Goal: Task Accomplishment & Management: Complete application form

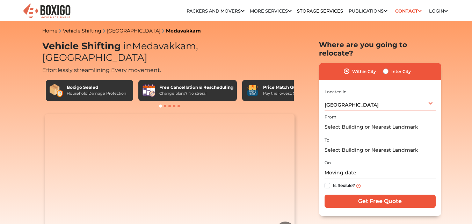
click at [324, 100] on div "[GEOGRAPHIC_DATA] Select City [GEOGRAPHIC_DATA] [GEOGRAPHIC_DATA] [GEOGRAPHIC_D…" at bounding box center [379, 103] width 111 height 15
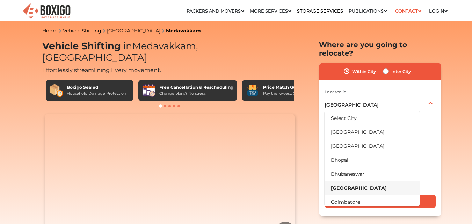
click at [333, 102] on span "[GEOGRAPHIC_DATA]" at bounding box center [351, 105] width 54 height 6
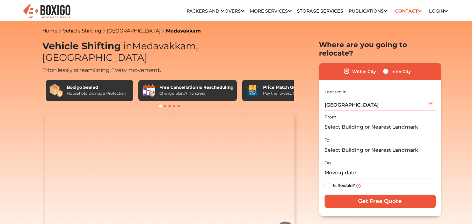
click at [333, 102] on span "[GEOGRAPHIC_DATA]" at bounding box center [351, 105] width 54 height 6
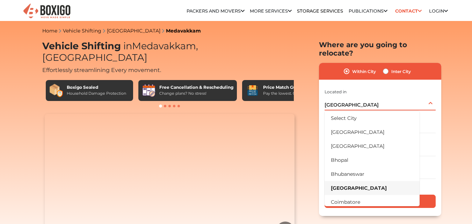
click at [344, 181] on li "[GEOGRAPHIC_DATA]" at bounding box center [371, 188] width 95 height 14
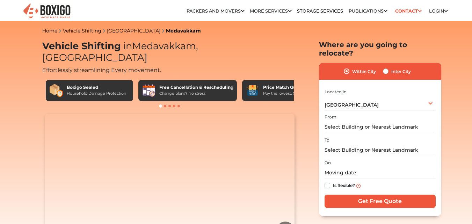
click at [339, 135] on div "To" at bounding box center [379, 145] width 111 height 21
click at [324, 137] on label "To" at bounding box center [326, 140] width 5 height 6
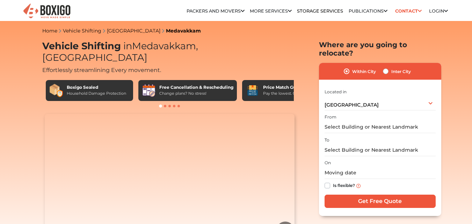
click at [328, 160] on label "On" at bounding box center [327, 163] width 6 height 6
